Goal: Task Accomplishment & Management: Use online tool/utility

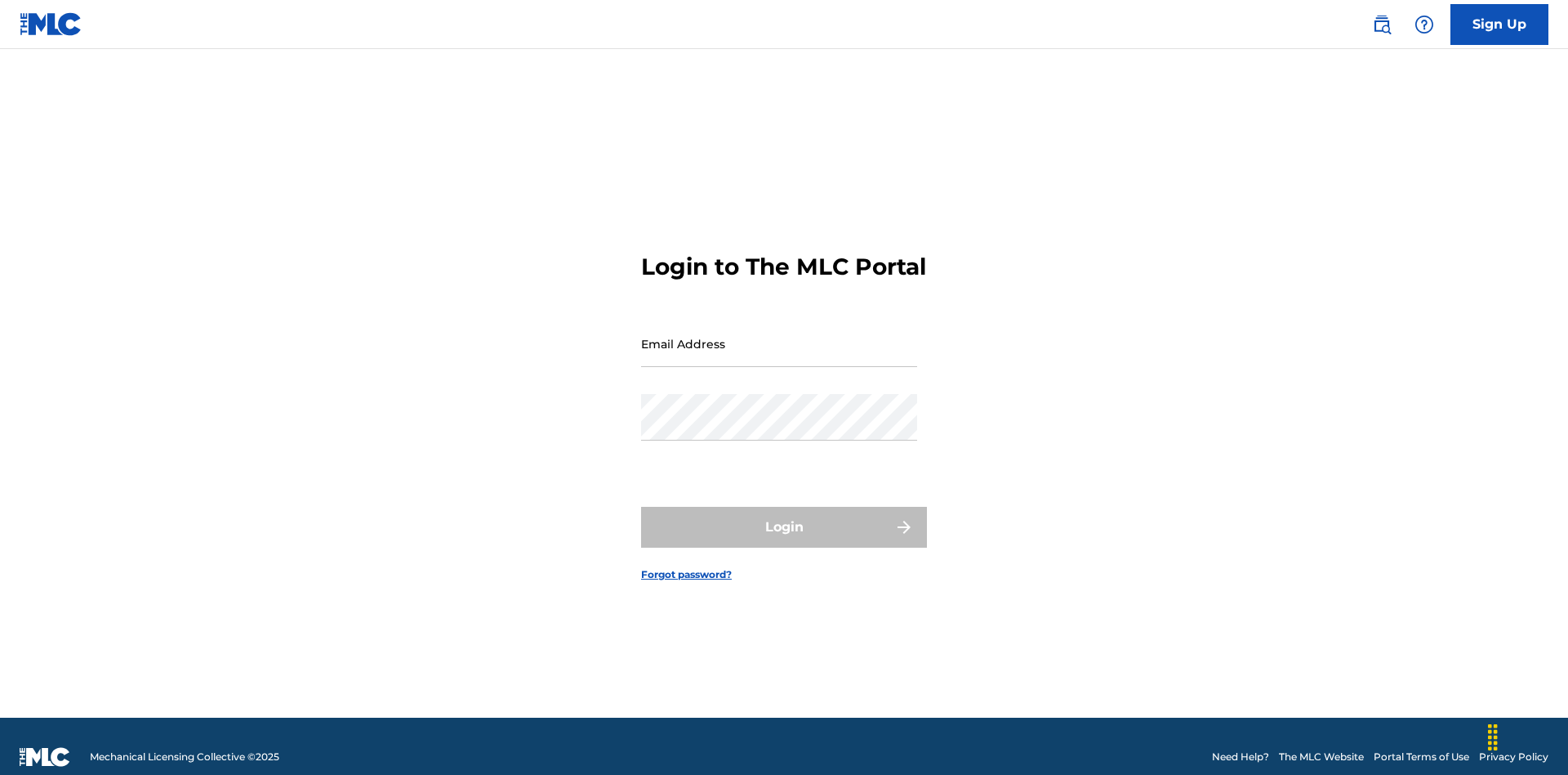
scroll to position [21, 0]
click at [779, 336] on input "Email Address" at bounding box center [779, 343] width 276 height 47
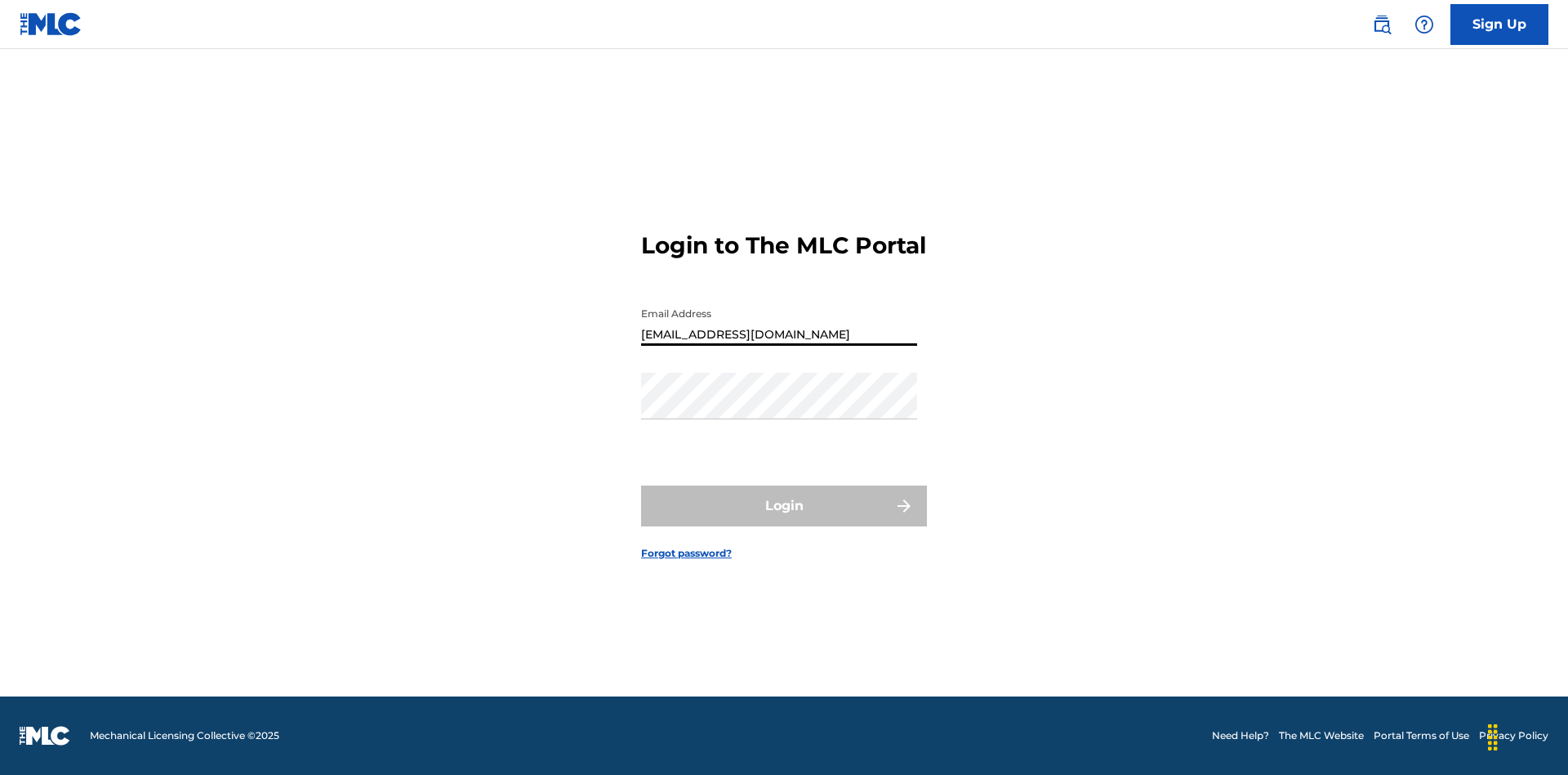
type input "[EMAIL_ADDRESS][DOMAIN_NAME]"
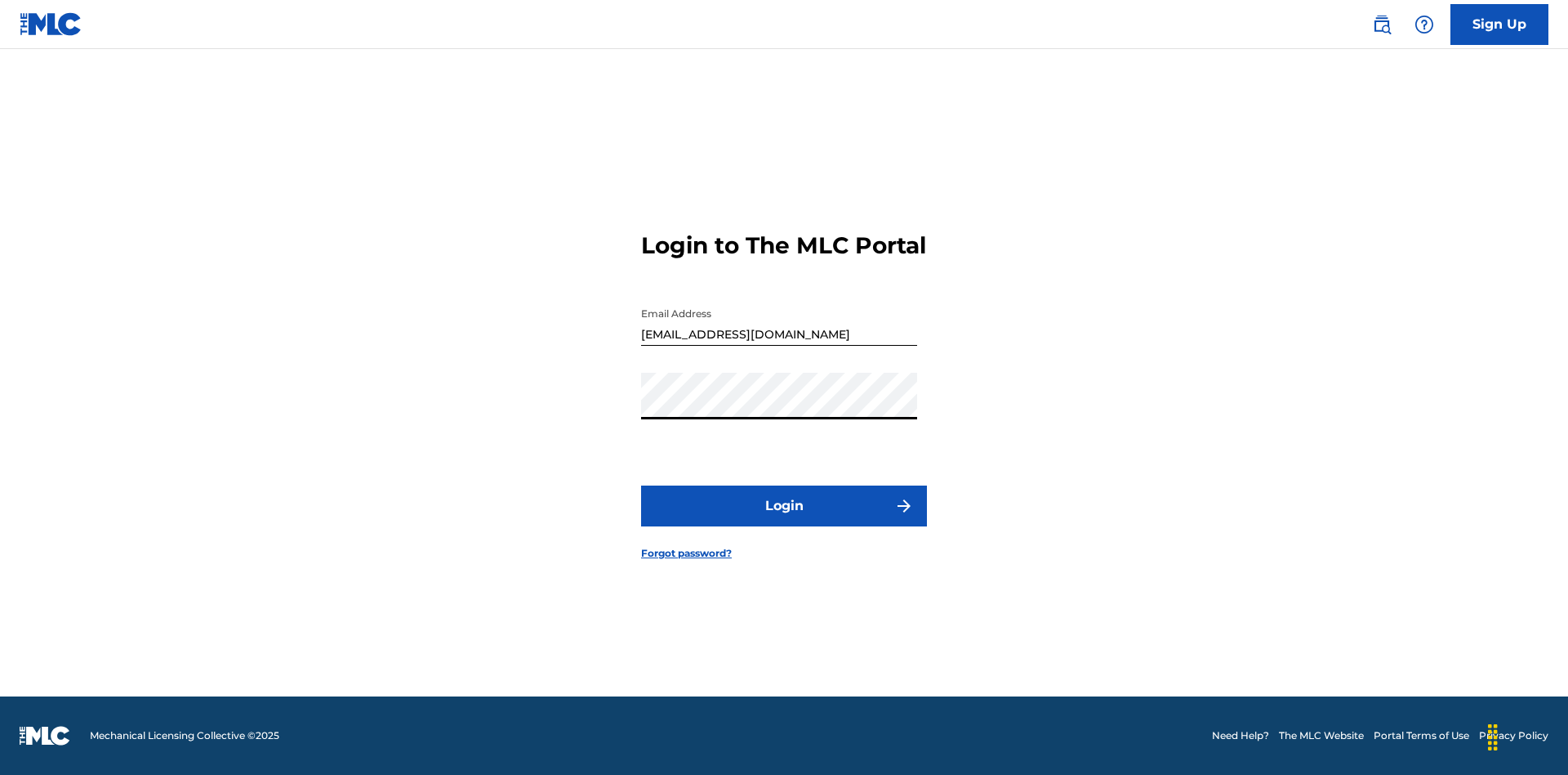
click at [784, 520] on button "Login" at bounding box center [784, 505] width 286 height 41
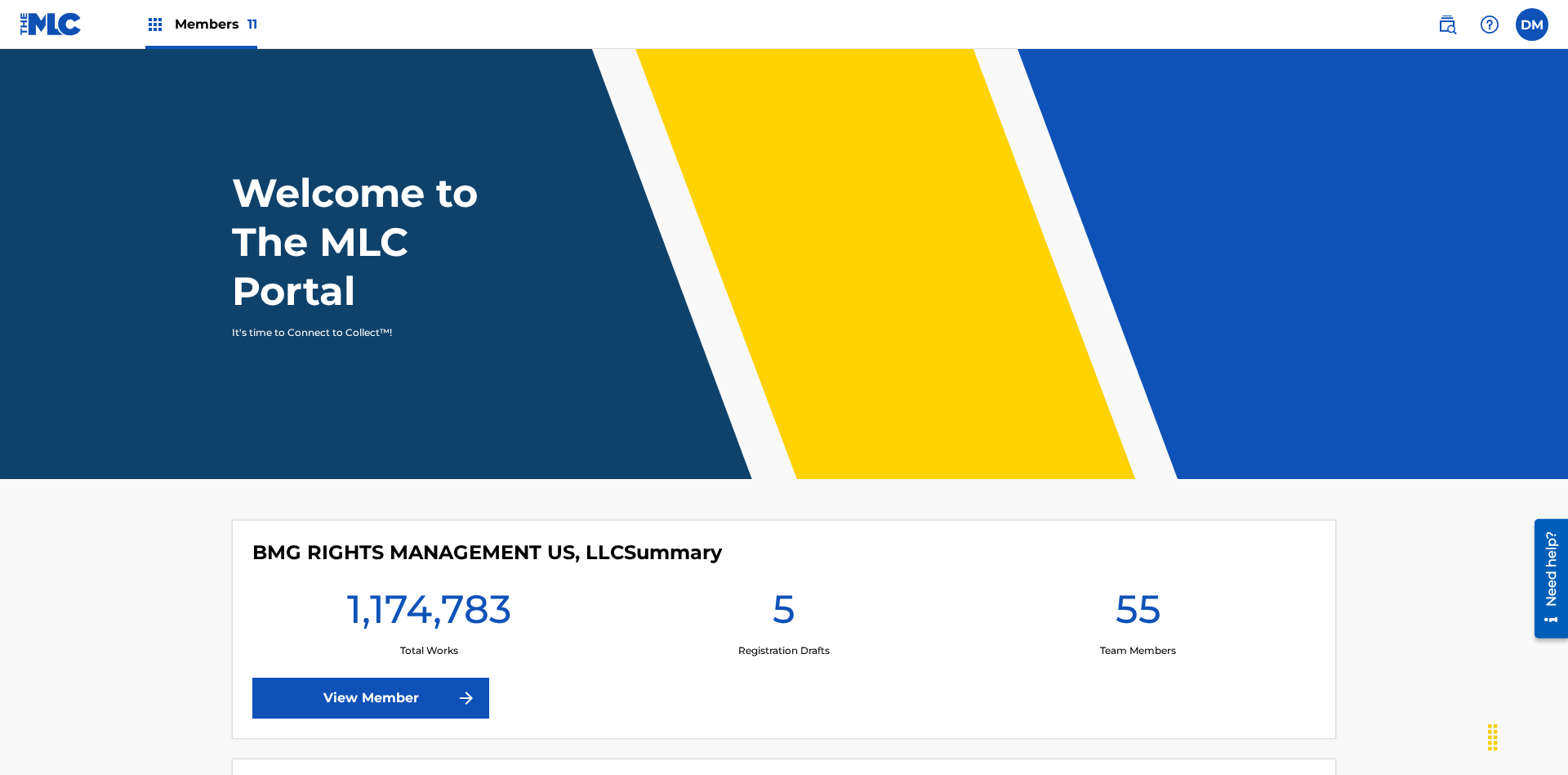
click at [201, 24] on span "Members 11" at bounding box center [215, 24] width 83 height 19
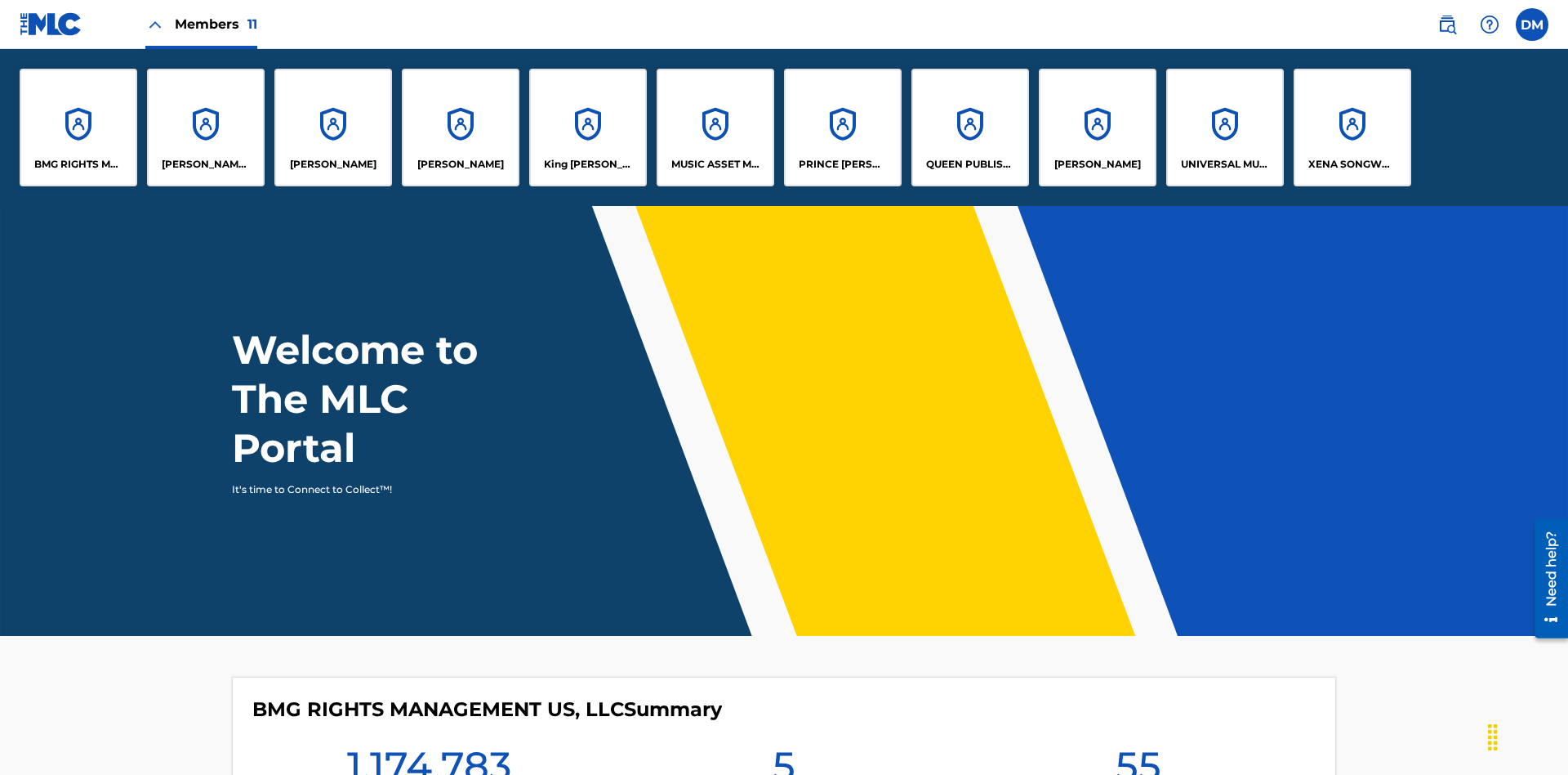
click at [79, 164] on p "BMG RIGHTS MANAGEMENT US, LLC" at bounding box center [79, 163] width 89 height 14
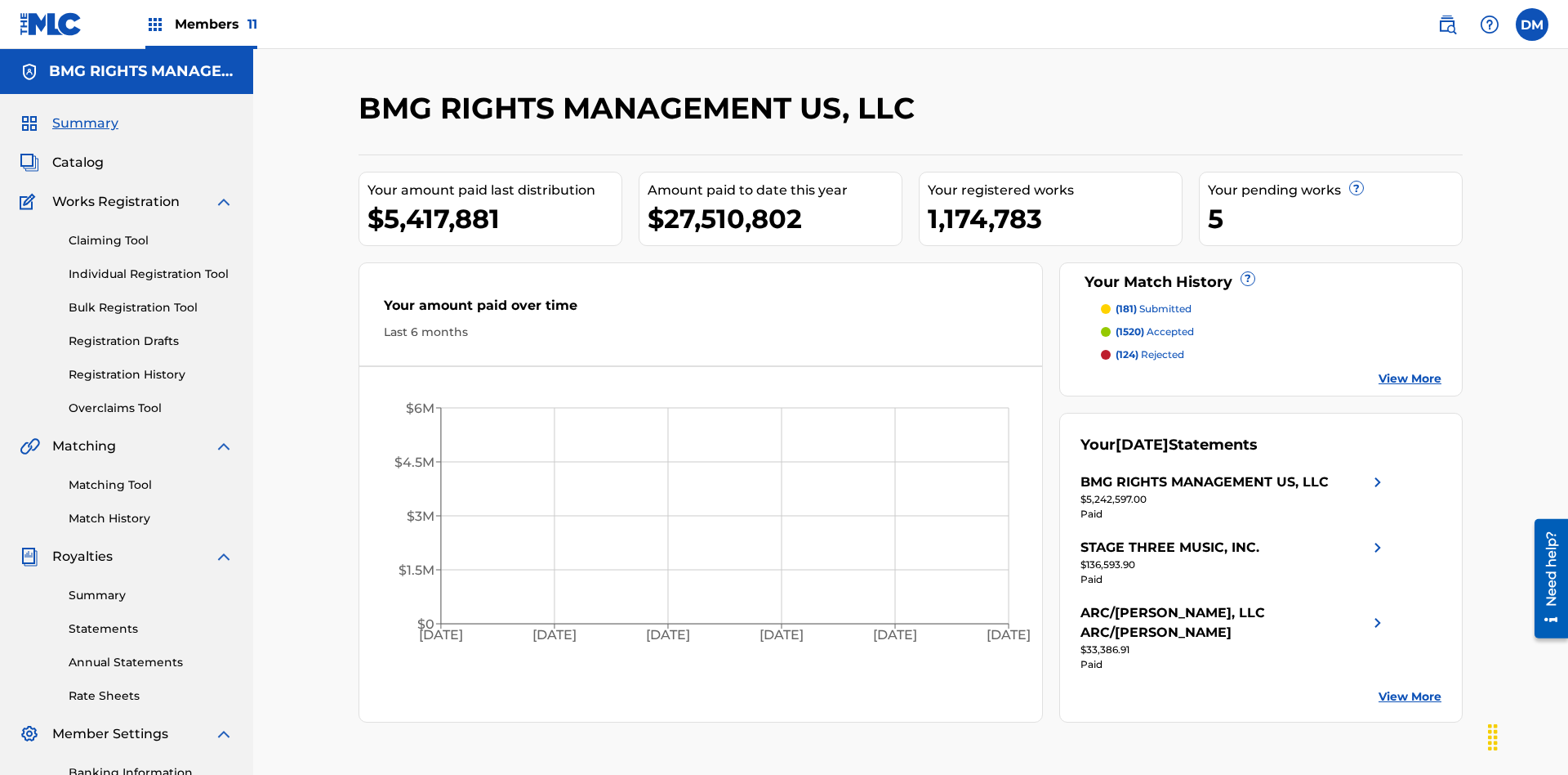
click at [151, 400] on link "Overclaims Tool" at bounding box center [151, 408] width 165 height 17
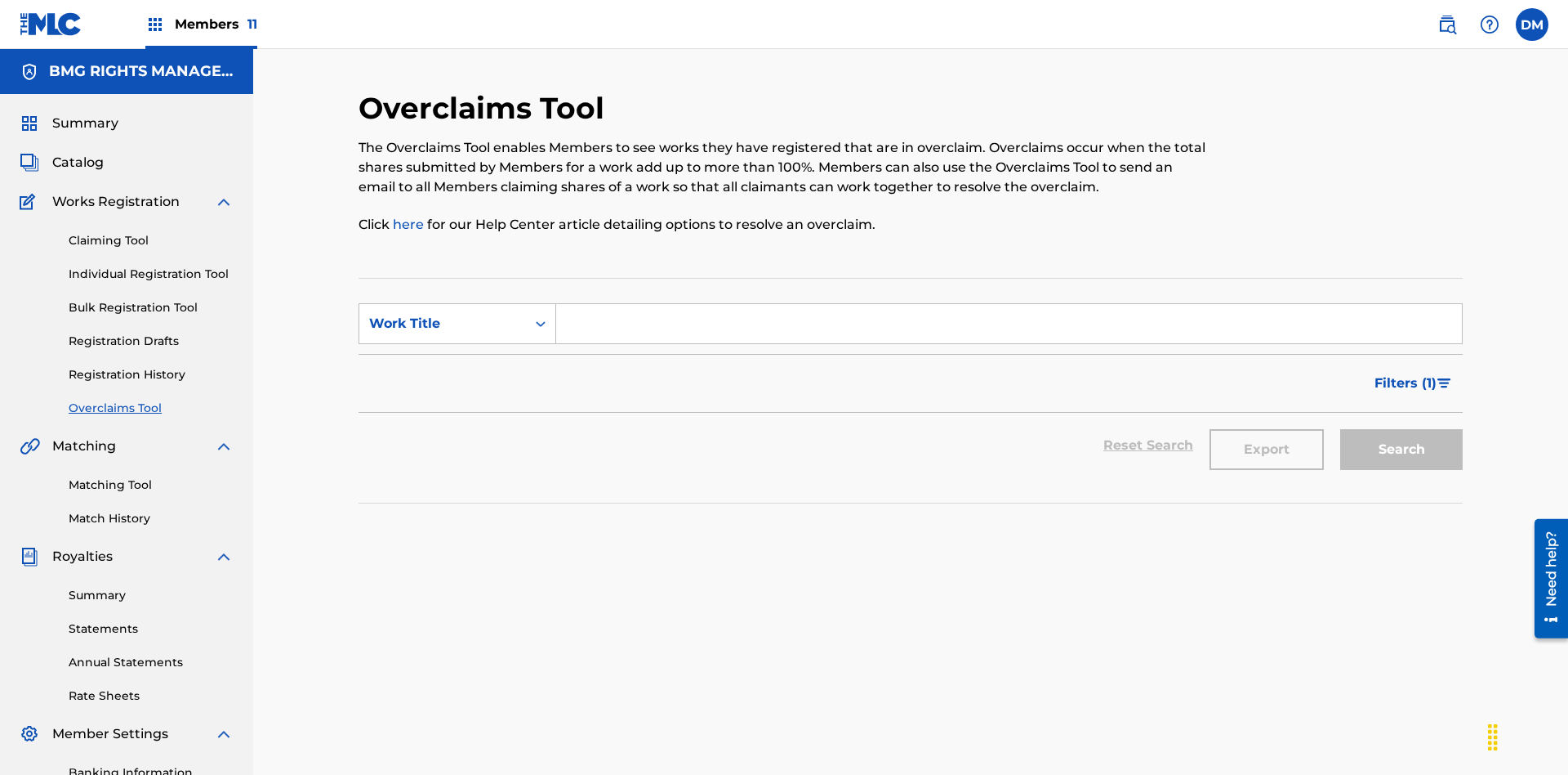
click at [1405, 373] on span "Filters ( 1 )" at bounding box center [1405, 383] width 62 height 20
click at [0, 0] on div "Search Form" at bounding box center [0, 0] width 0 height 0
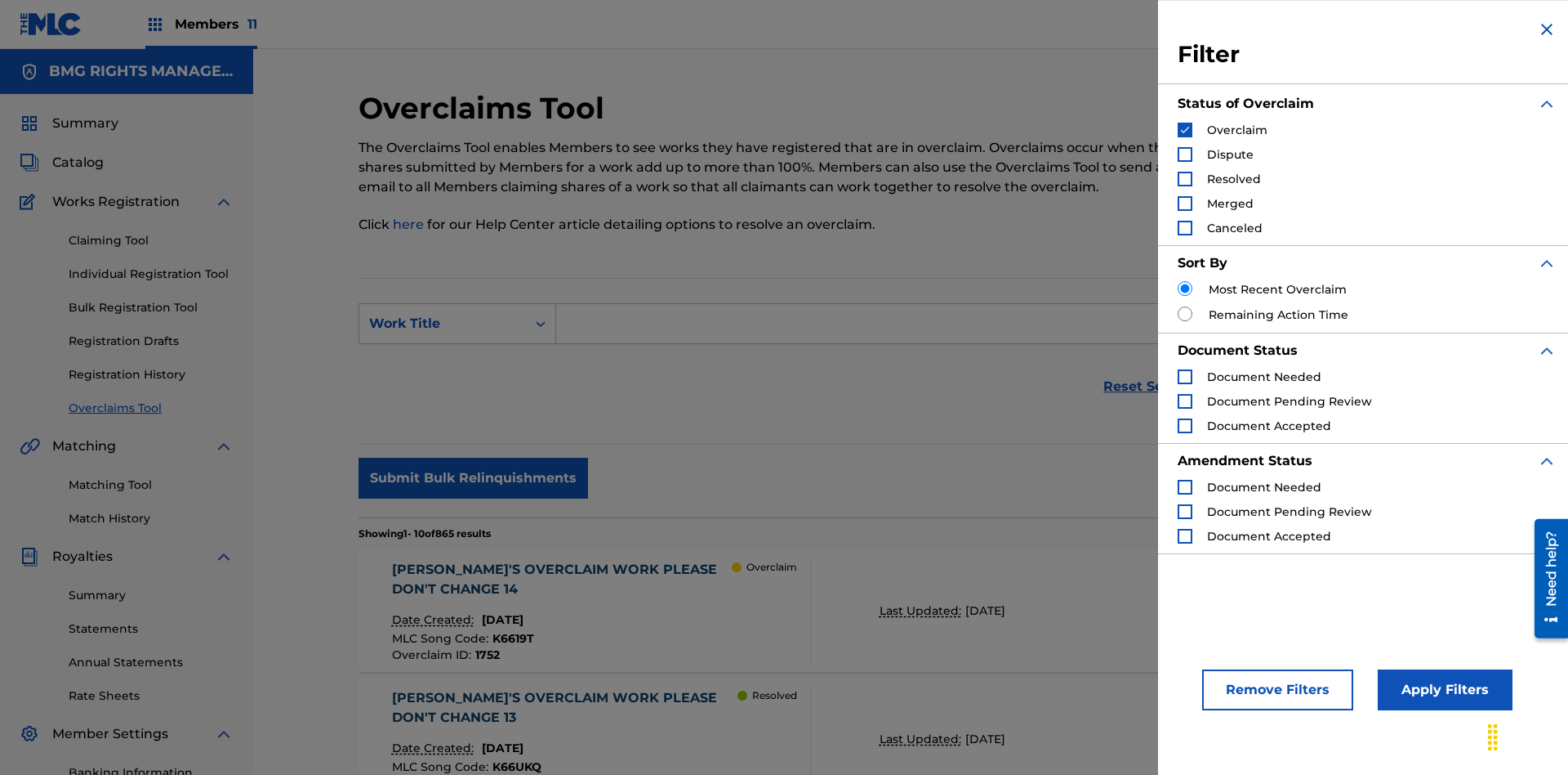
click at [1443, 690] on button "Apply Filters" at bounding box center [1446, 690] width 135 height 41
